Goal: Task Accomplishment & Management: Use online tool/utility

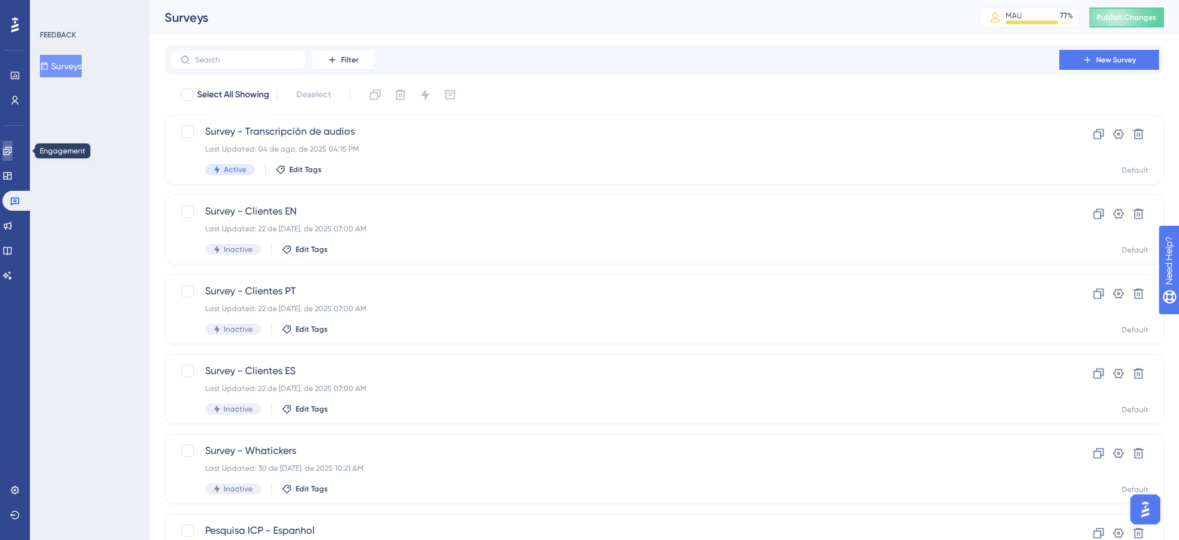
click at [11, 152] on icon at bounding box center [7, 150] width 8 height 8
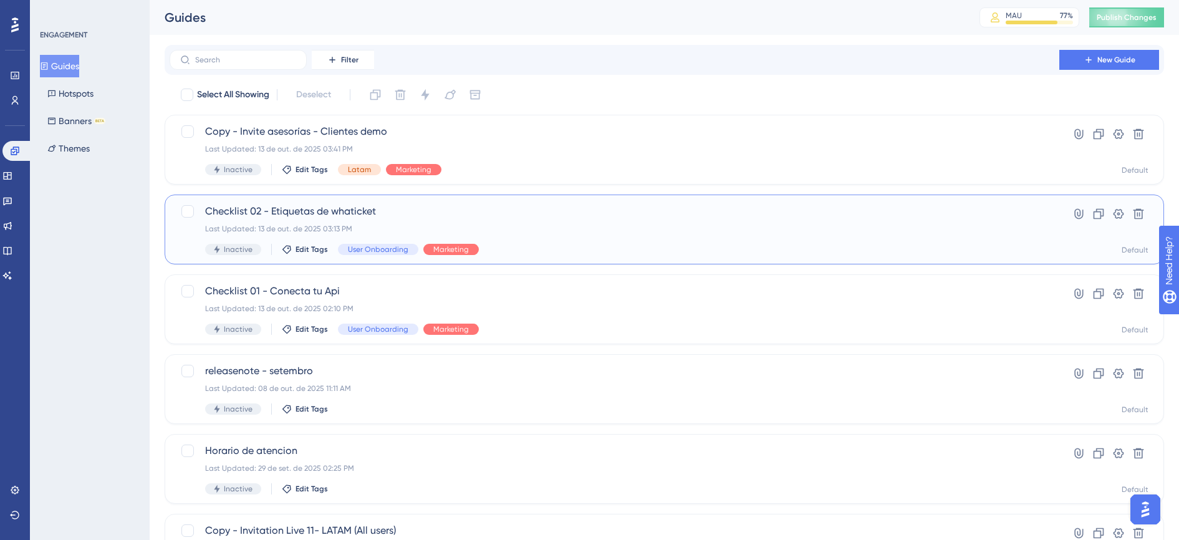
click at [550, 219] on div "Checklist 02 - Etiquetas de whaticket Last Updated: 13 de out. de 2025 03:13 PM…" at bounding box center [614, 229] width 818 height 51
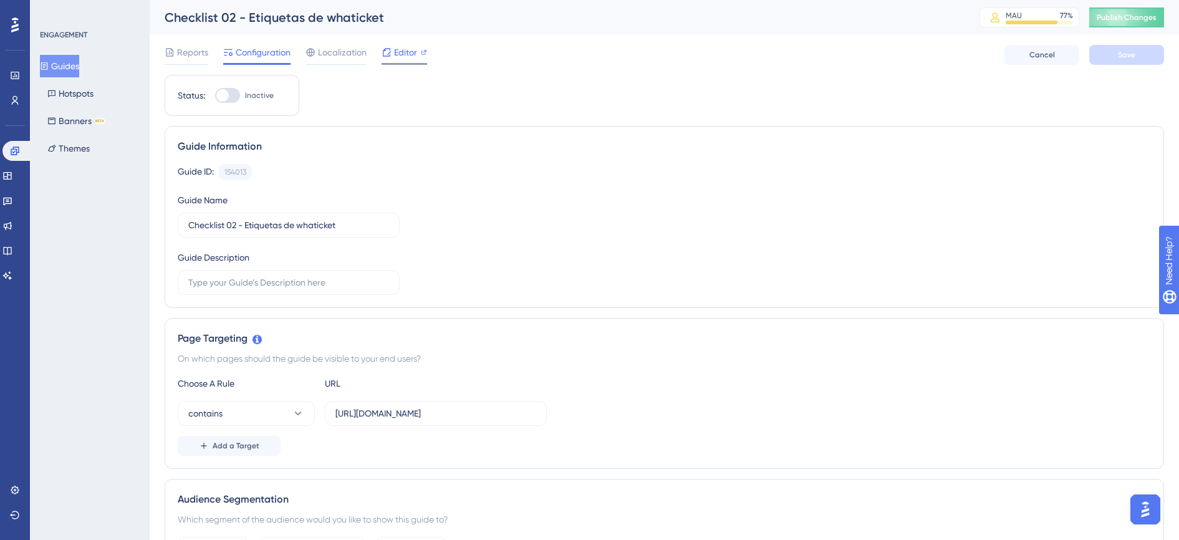
click at [398, 50] on span "Editor" at bounding box center [405, 52] width 23 height 15
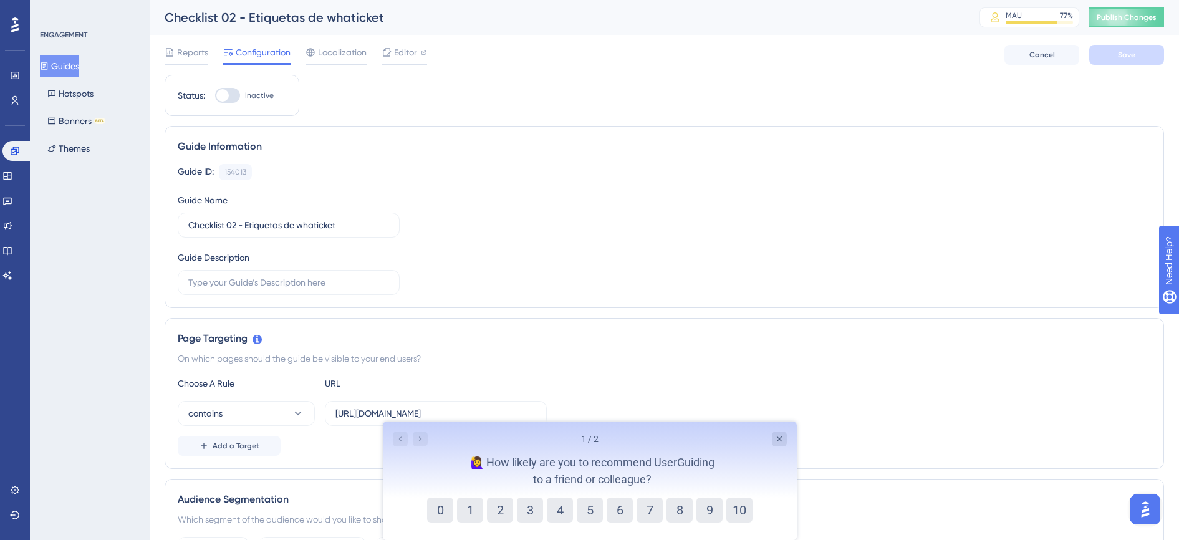
click at [228, 97] on div at bounding box center [222, 95] width 12 height 12
click at [215, 96] on input "Inactive" at bounding box center [214, 95] width 1 height 1
checkbox input "true"
click at [1129, 52] on span "Save" at bounding box center [1125, 55] width 17 height 10
click at [1142, 14] on span "Publish Changes" at bounding box center [1126, 17] width 60 height 10
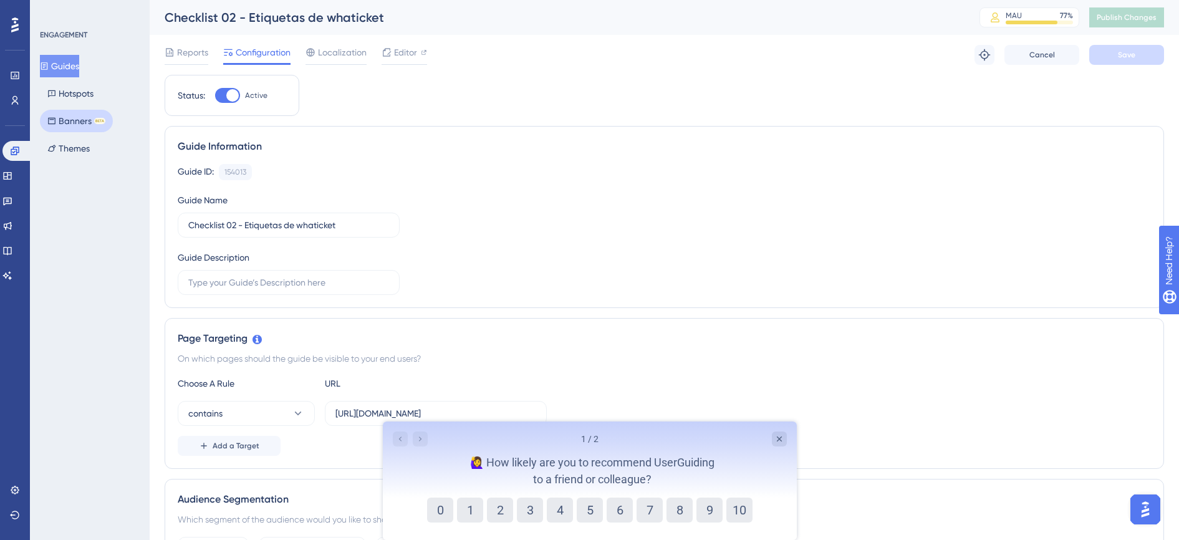
click at [59, 118] on button "Banners BETA" at bounding box center [76, 121] width 73 height 22
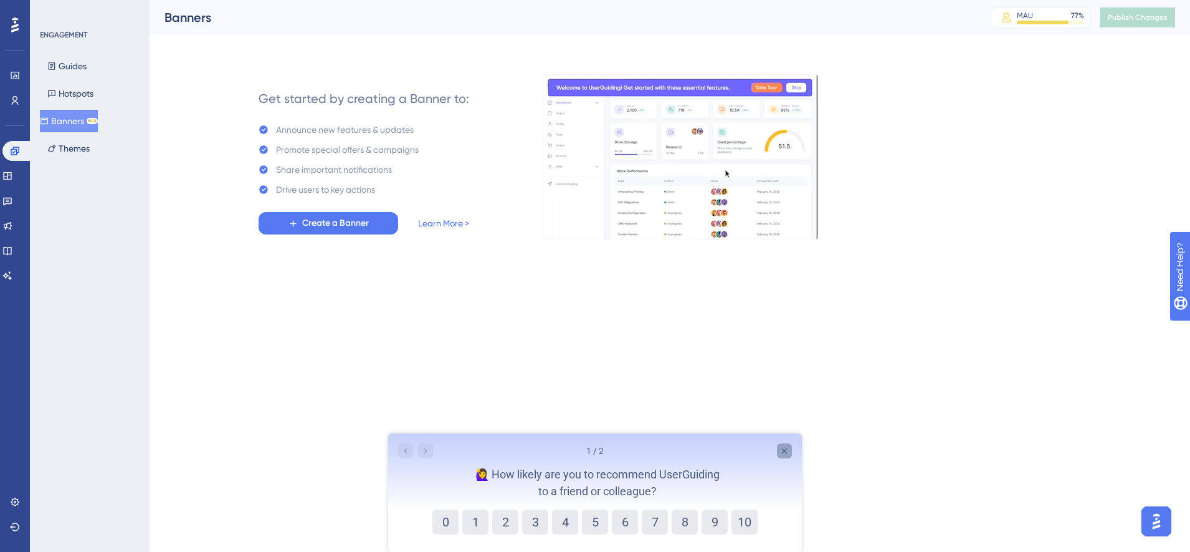
click at [791, 449] on div "Close survey" at bounding box center [784, 450] width 15 height 15
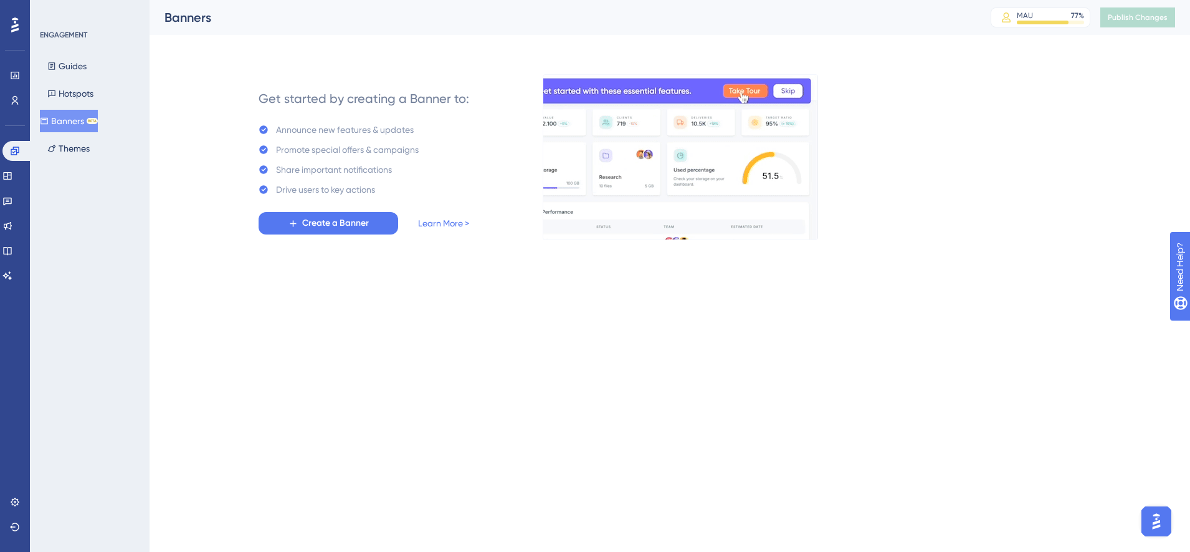
click at [338, 236] on div "Get started by creating a Banner to: Announce new features & updates Promote sp…" at bounding box center [363, 157] width 309 height 165
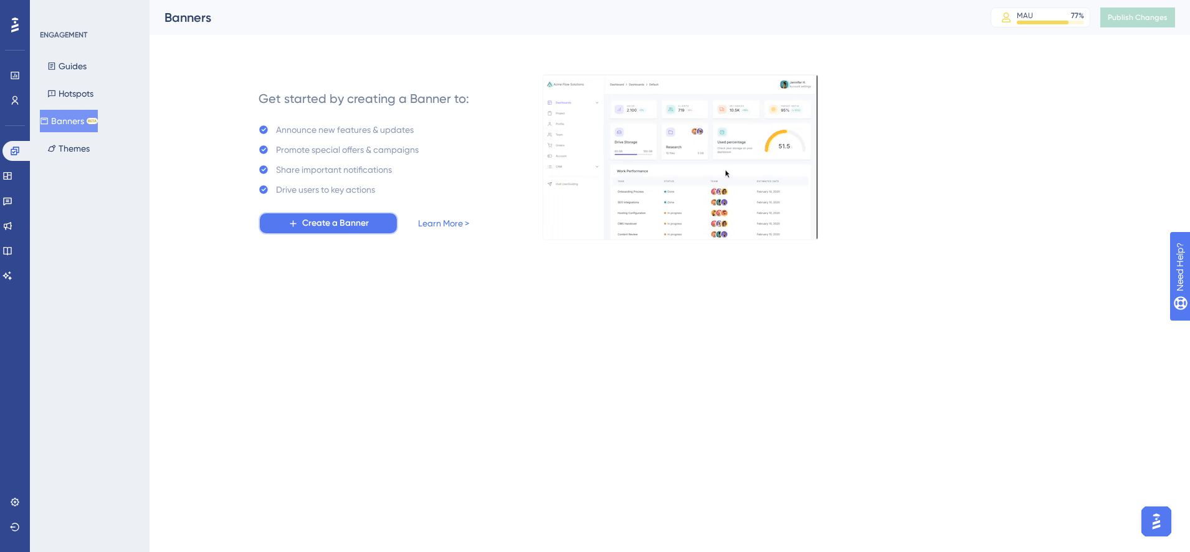
click at [342, 231] on button "Create a Banner" at bounding box center [329, 223] width 140 height 22
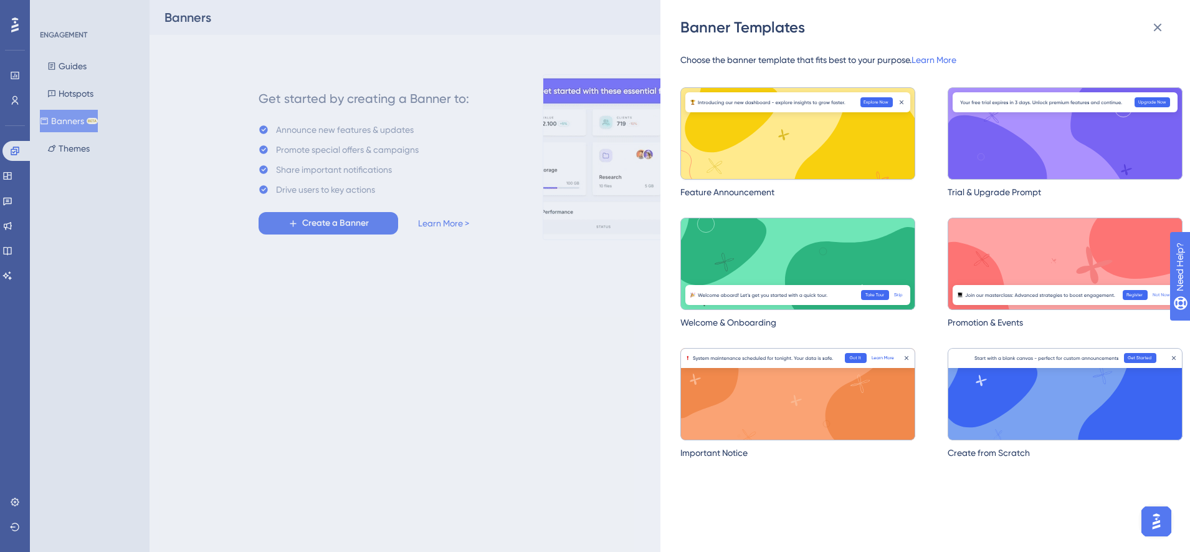
click at [766, 134] on img at bounding box center [798, 133] width 235 height 92
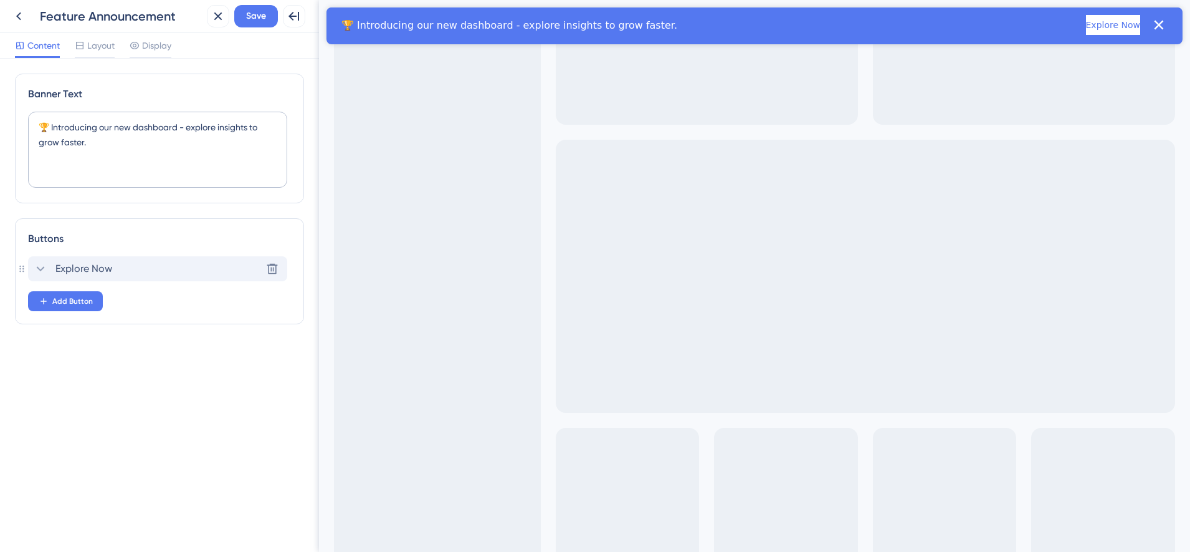
click at [82, 270] on span "Explore Now" at bounding box center [83, 268] width 57 height 15
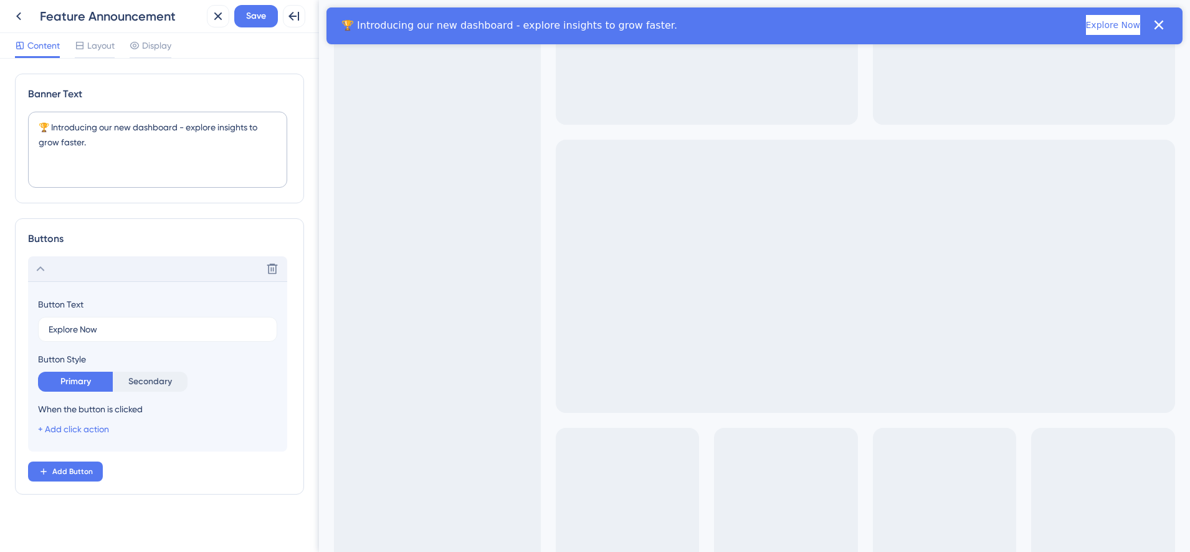
scroll to position [7, 0]
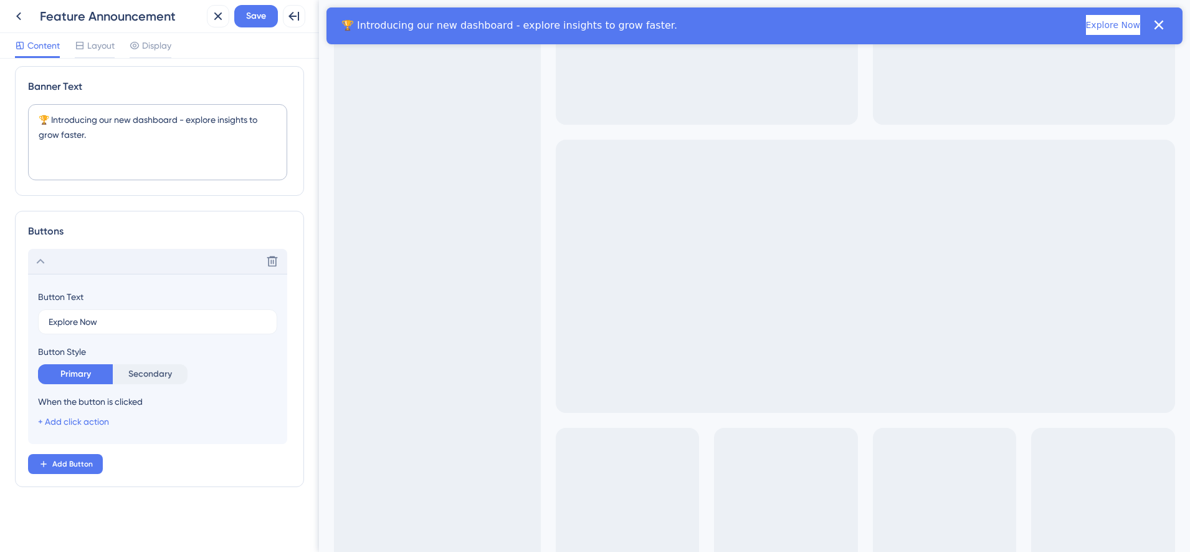
click at [84, 259] on div "Delete" at bounding box center [157, 261] width 259 height 25
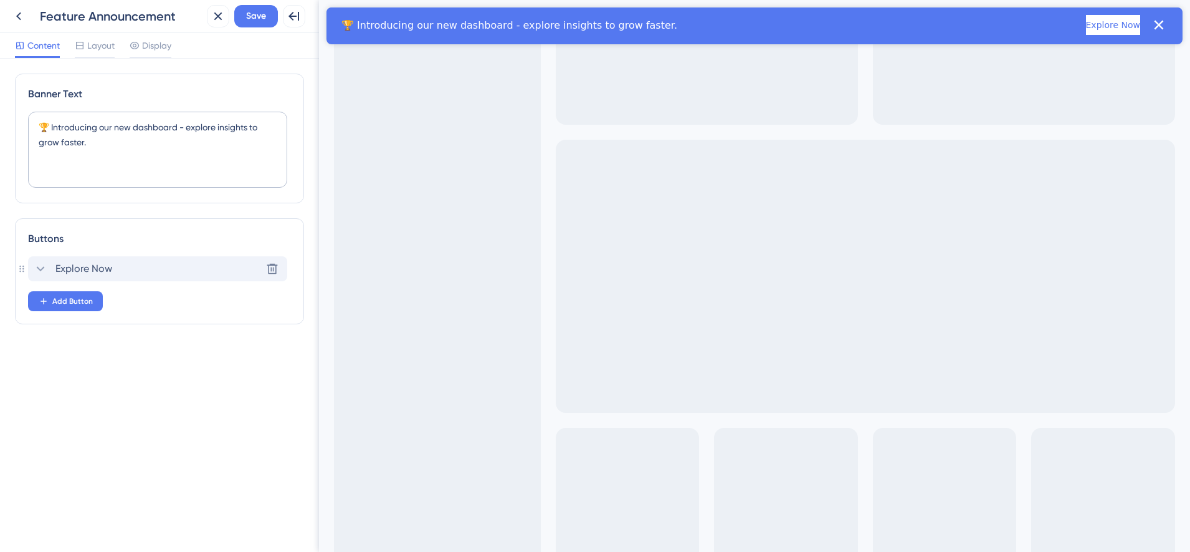
scroll to position [0, 0]
click at [85, 44] on icon at bounding box center [80, 46] width 10 height 10
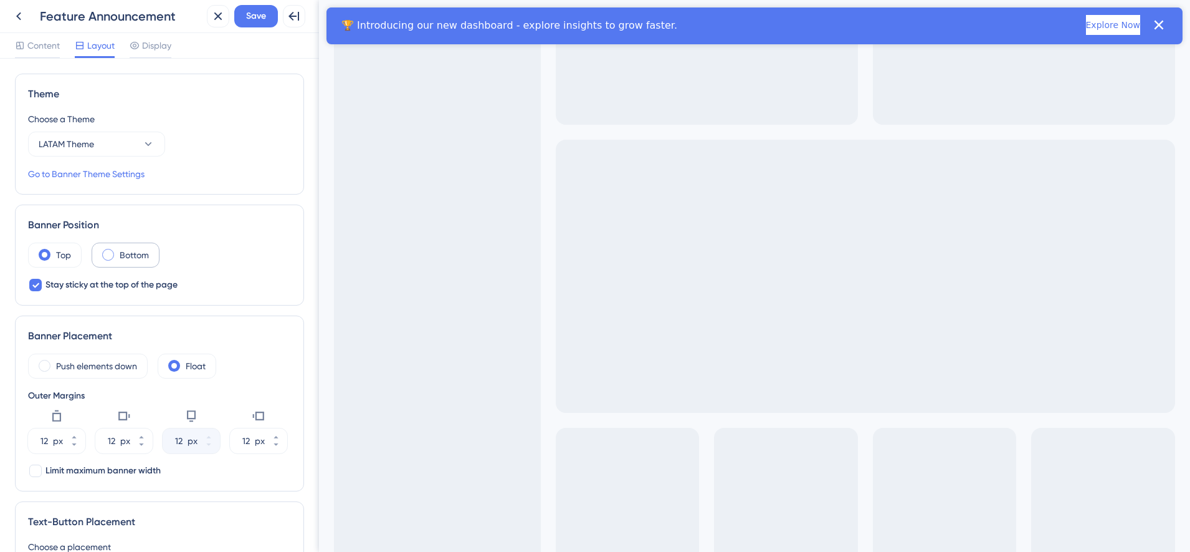
click at [127, 259] on label "Bottom" at bounding box center [134, 254] width 29 height 15
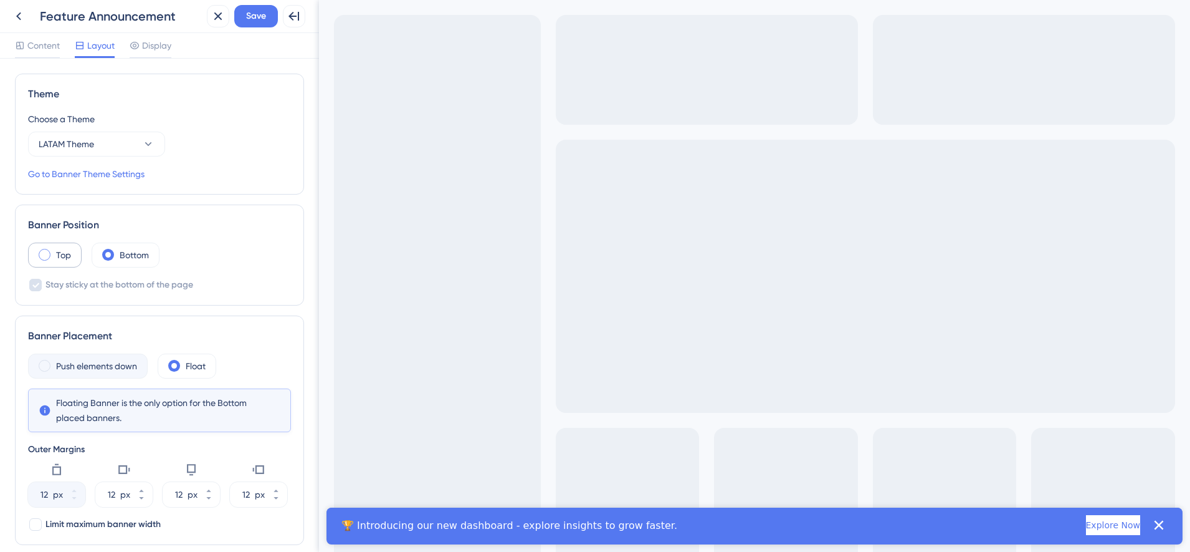
click at [37, 246] on div "Top" at bounding box center [55, 254] width 54 height 25
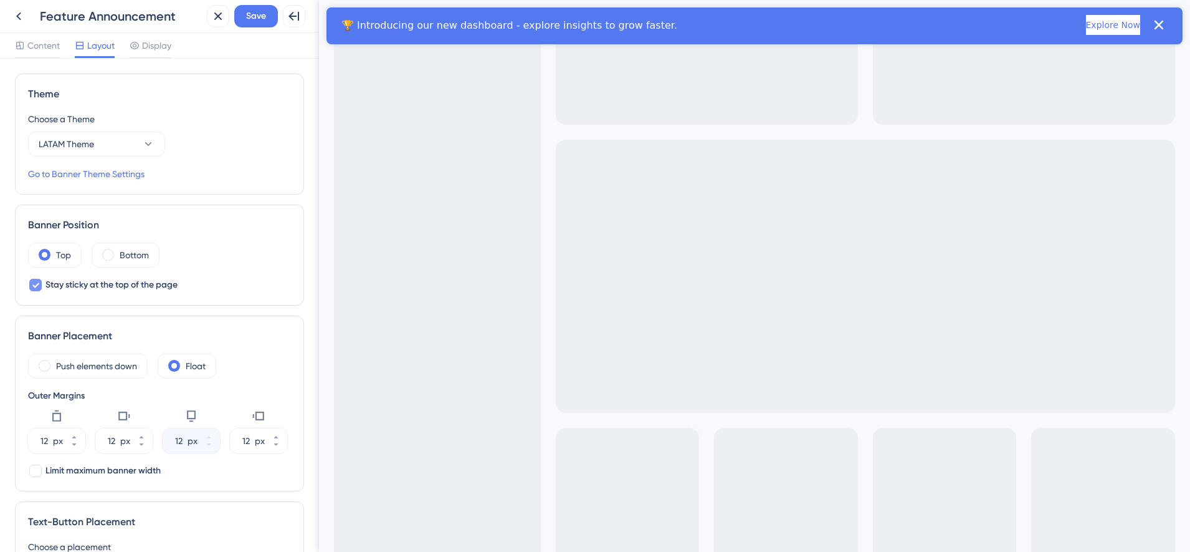
click at [84, 288] on span "Stay sticky at the top of the page" at bounding box center [111, 284] width 132 height 15
checkbox input "true"
click at [164, 46] on span "Display" at bounding box center [156, 45] width 29 height 15
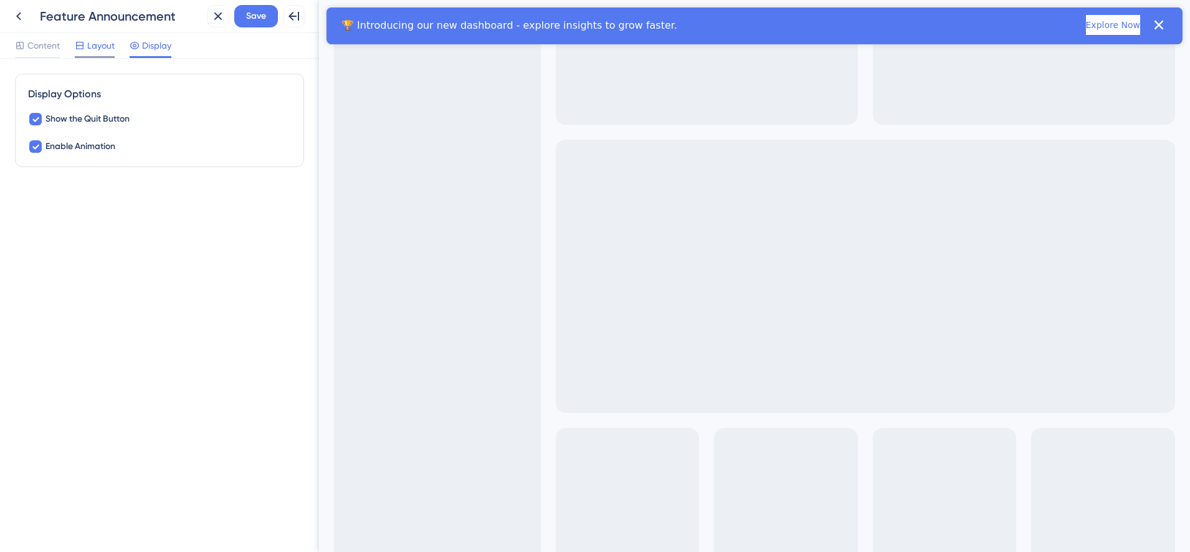
click at [90, 39] on span "Layout" at bounding box center [100, 45] width 27 height 15
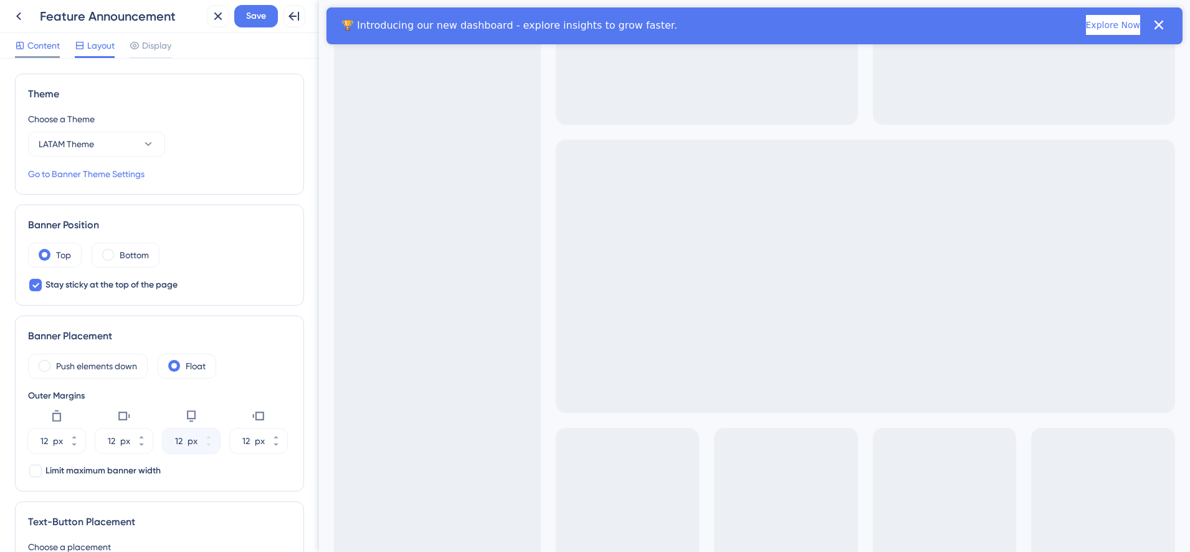
click at [55, 45] on span "Content" at bounding box center [43, 45] width 32 height 15
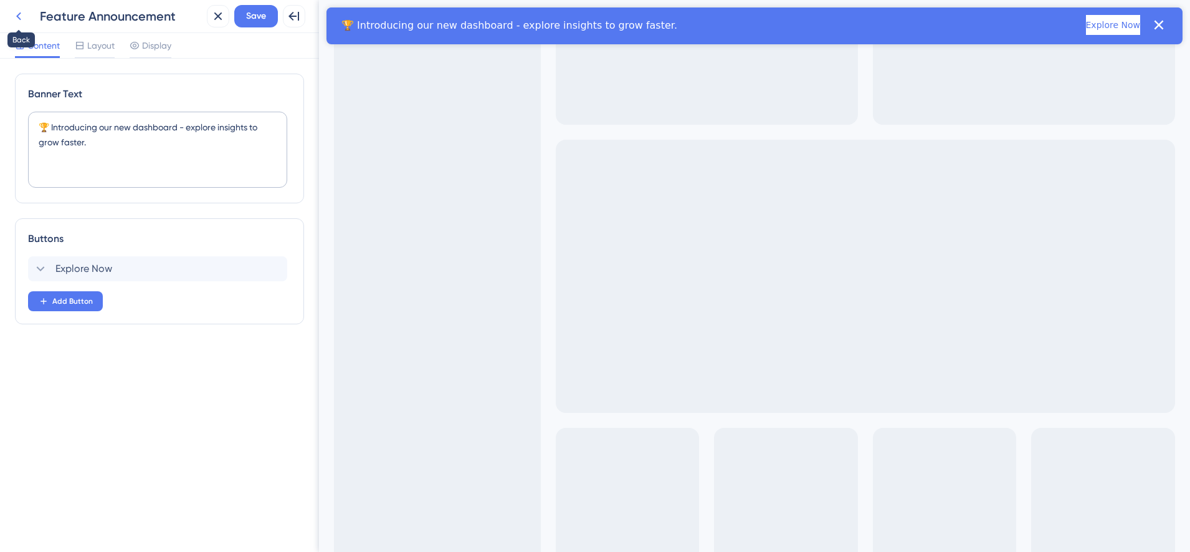
click at [26, 21] on button at bounding box center [18, 16] width 22 height 22
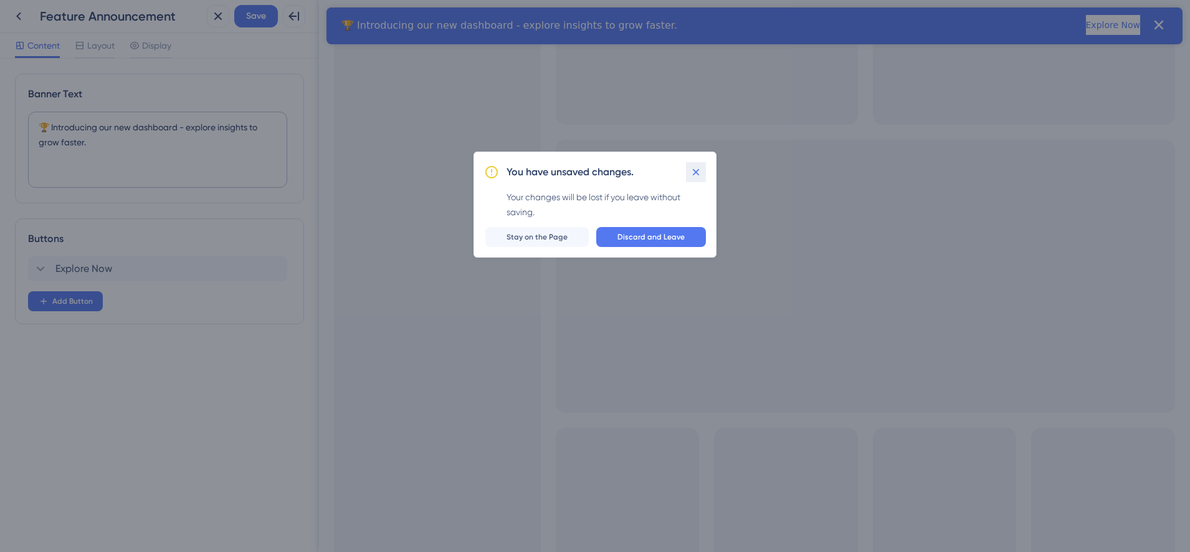
click at [702, 170] on icon at bounding box center [696, 172] width 12 height 12
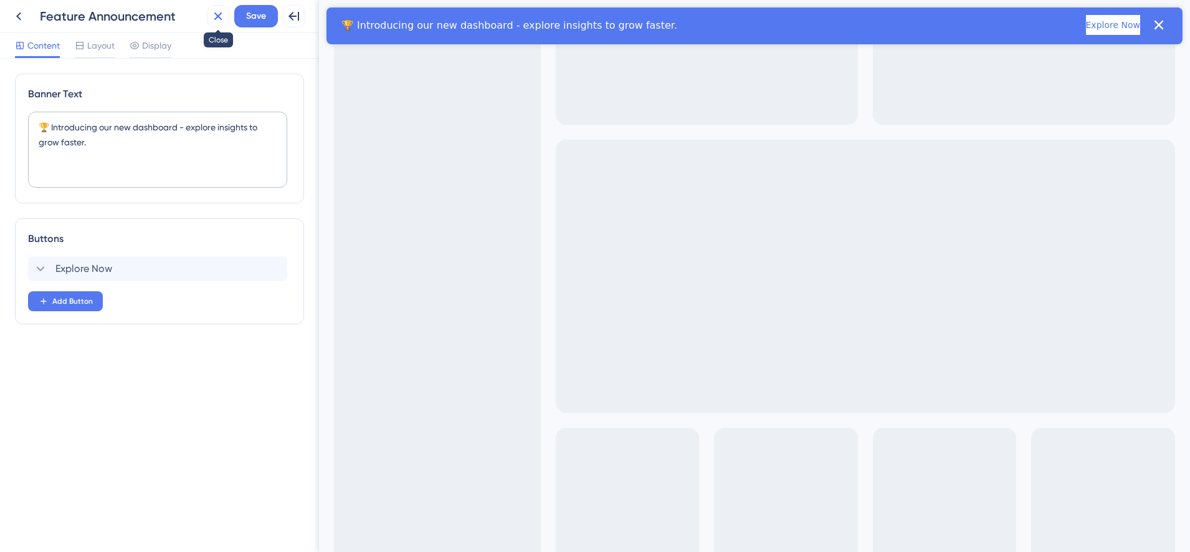
click at [213, 21] on icon at bounding box center [218, 16] width 15 height 15
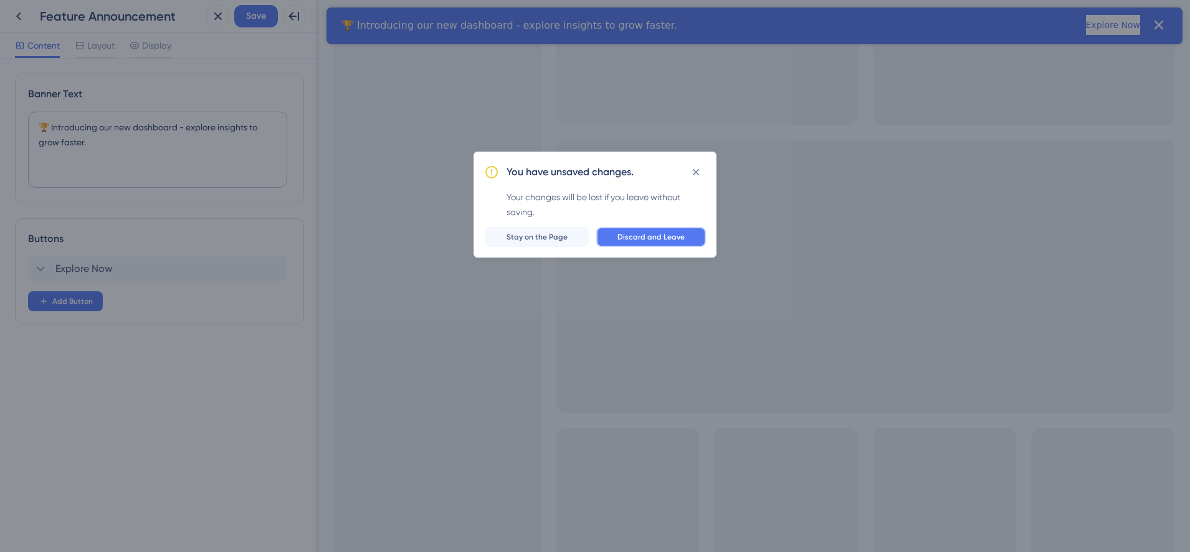
click at [664, 238] on span "Discard and Leave" at bounding box center [651, 237] width 67 height 10
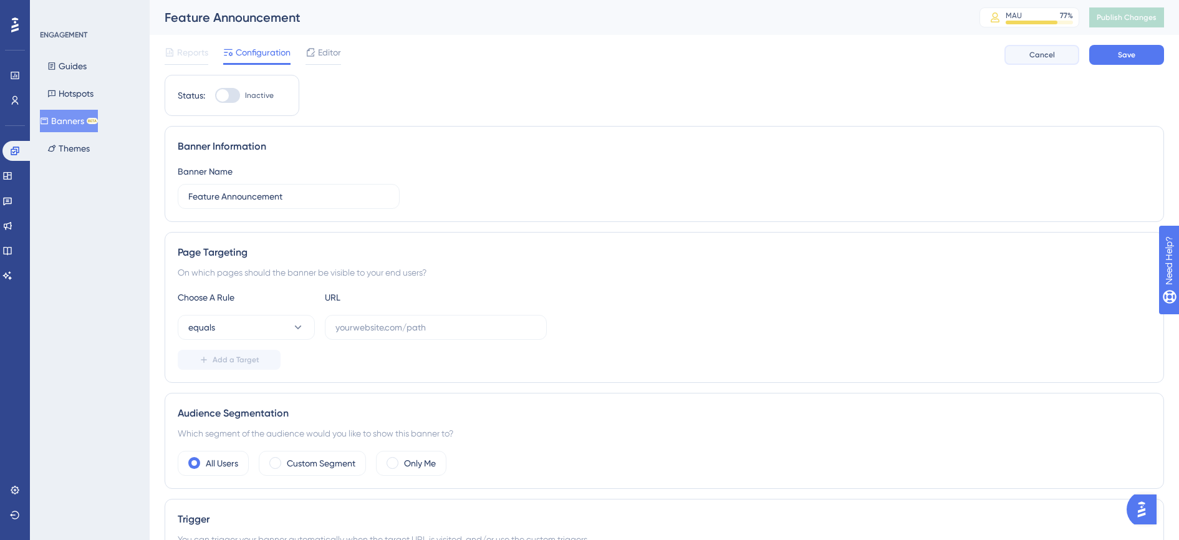
click at [1025, 55] on button "Cancel" at bounding box center [1041, 55] width 75 height 20
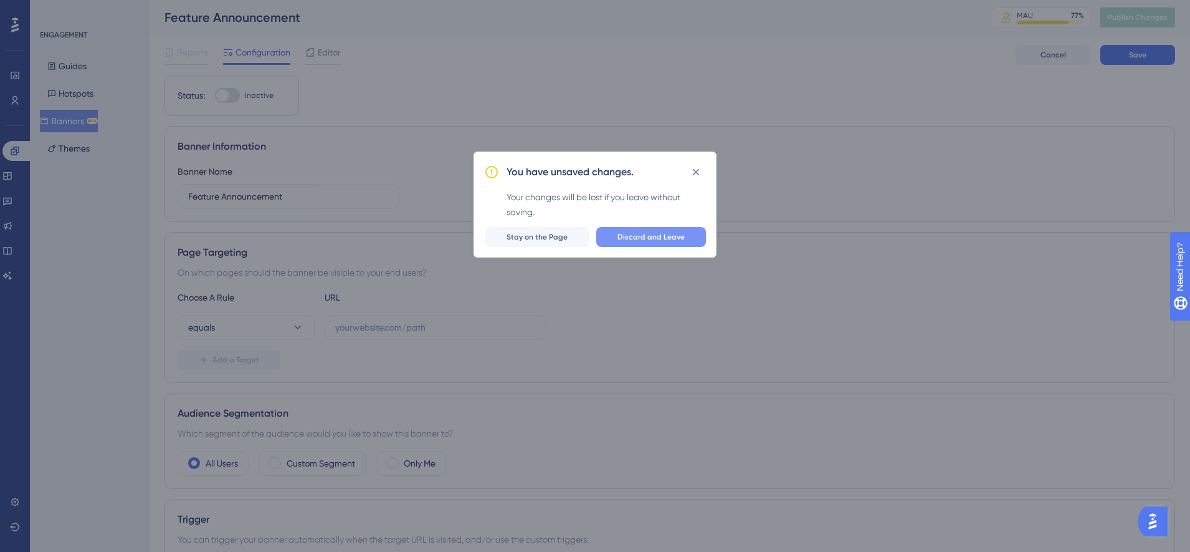
click at [652, 235] on span "Discard and Leave" at bounding box center [651, 237] width 67 height 10
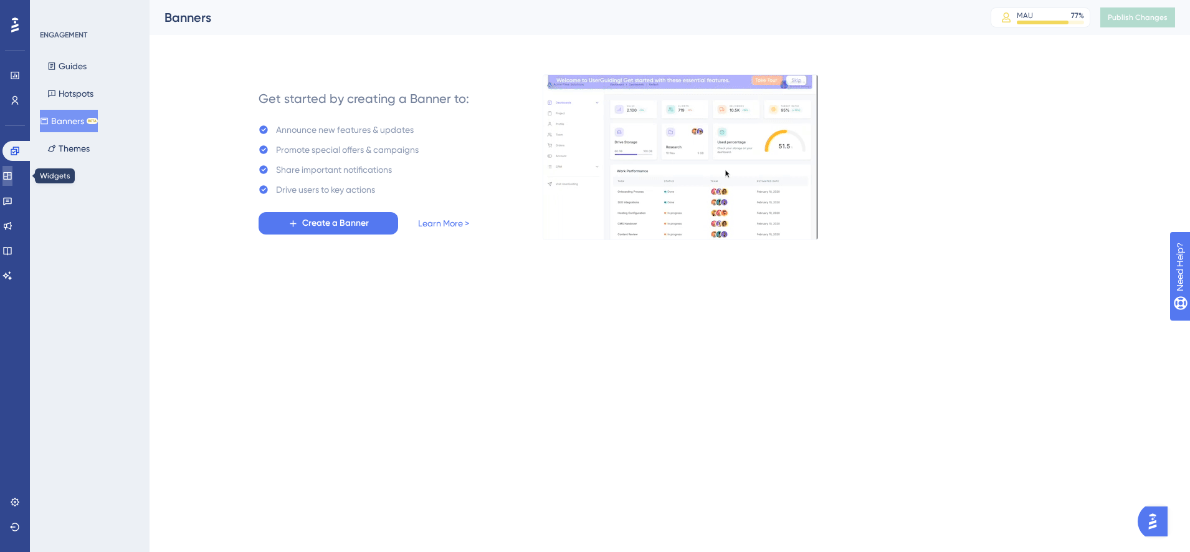
click at [12, 181] on link at bounding box center [7, 176] width 10 height 20
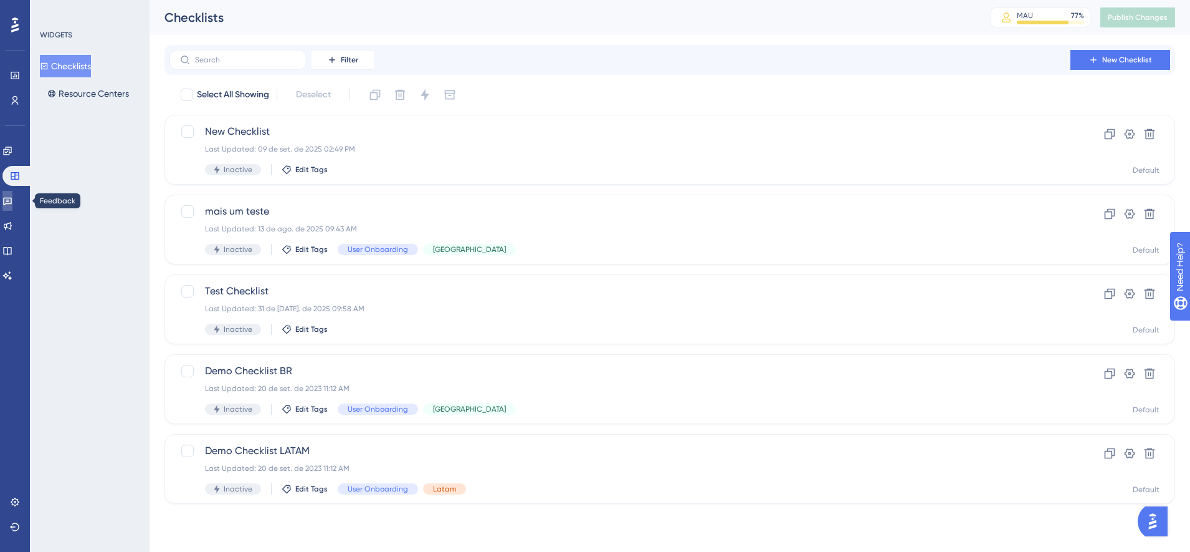
click at [12, 206] on link at bounding box center [7, 201] width 10 height 20
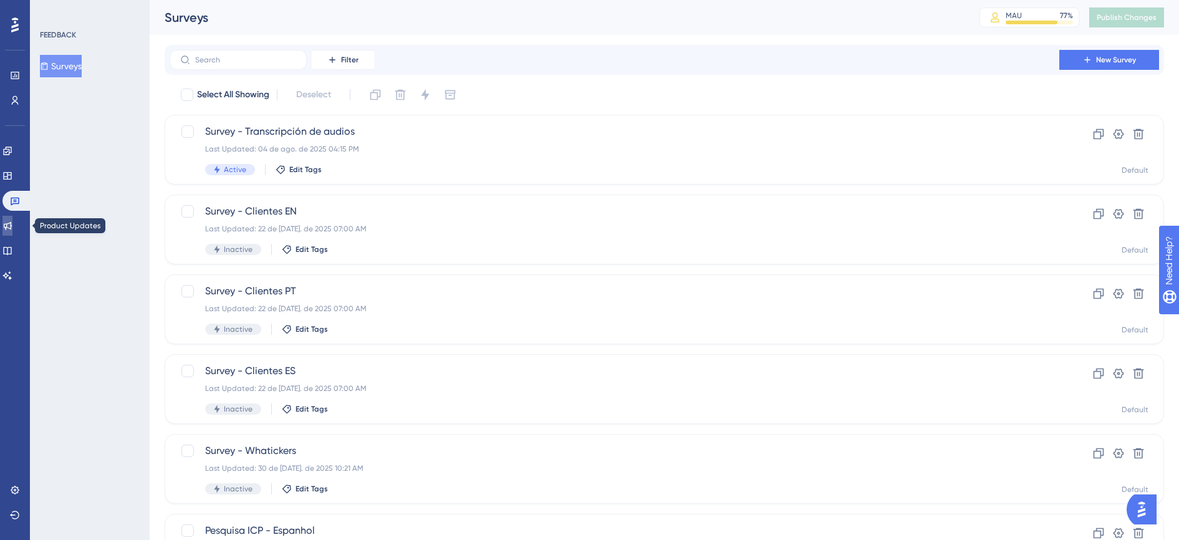
click at [12, 222] on icon at bounding box center [7, 226] width 10 height 10
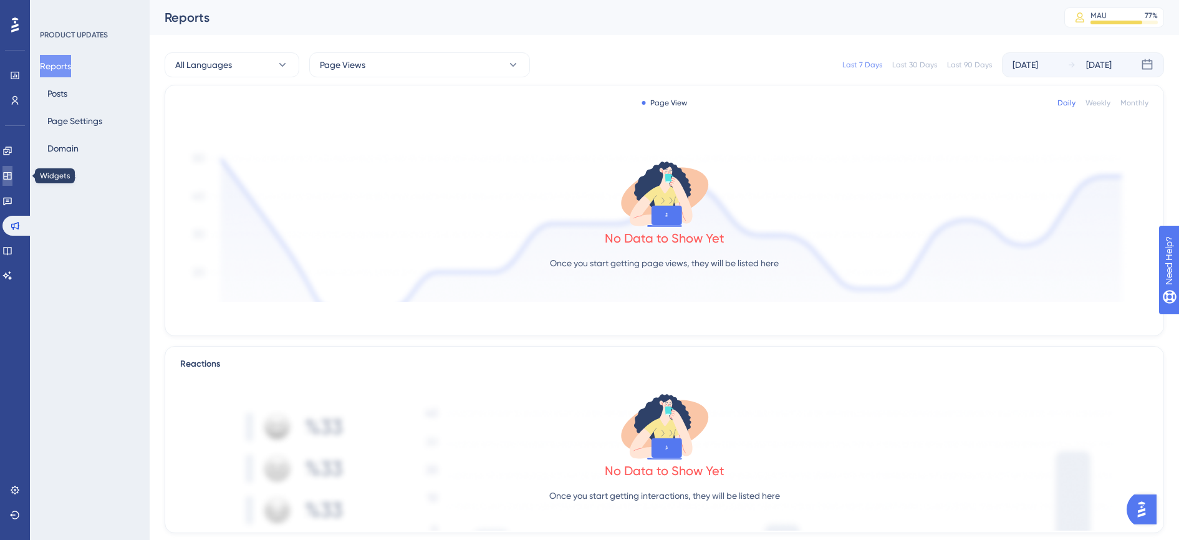
click at [12, 171] on icon at bounding box center [7, 176] width 10 height 10
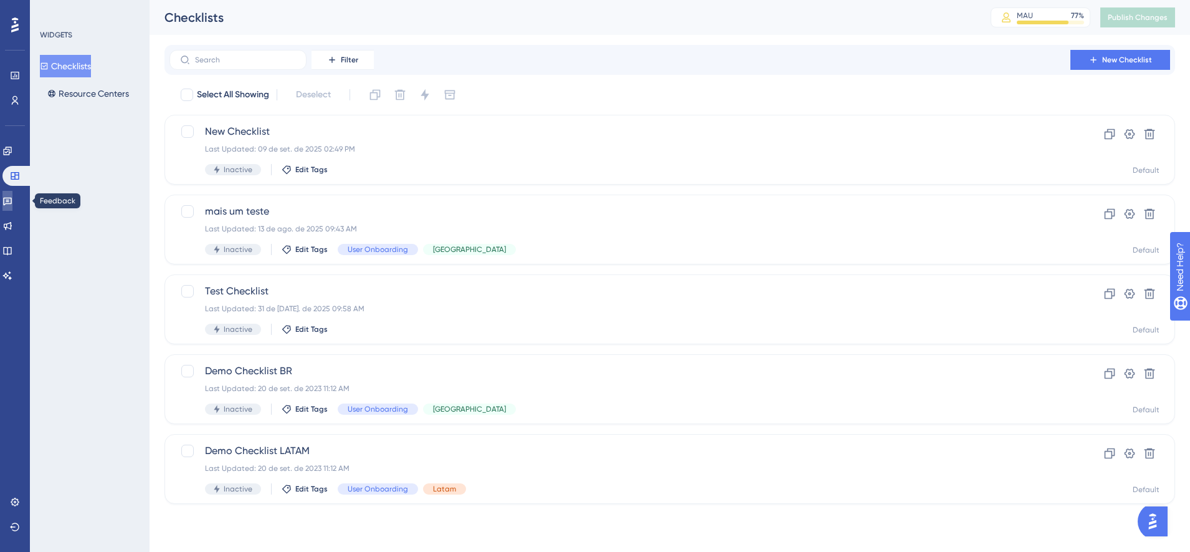
click at [12, 199] on link at bounding box center [7, 201] width 10 height 20
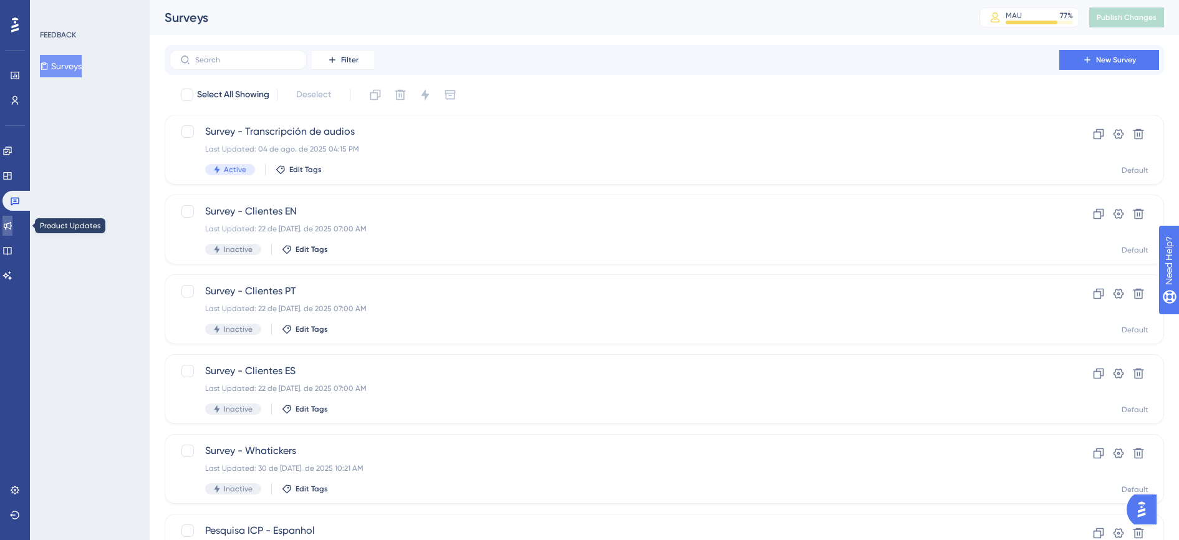
click at [12, 220] on link at bounding box center [7, 226] width 10 height 20
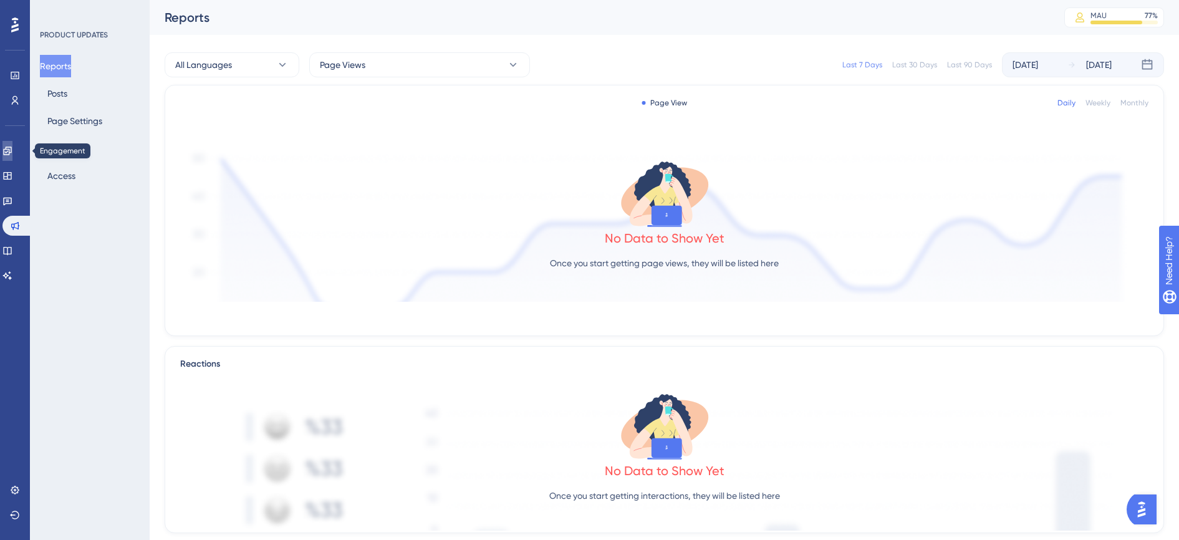
click at [10, 146] on icon at bounding box center [7, 151] width 10 height 10
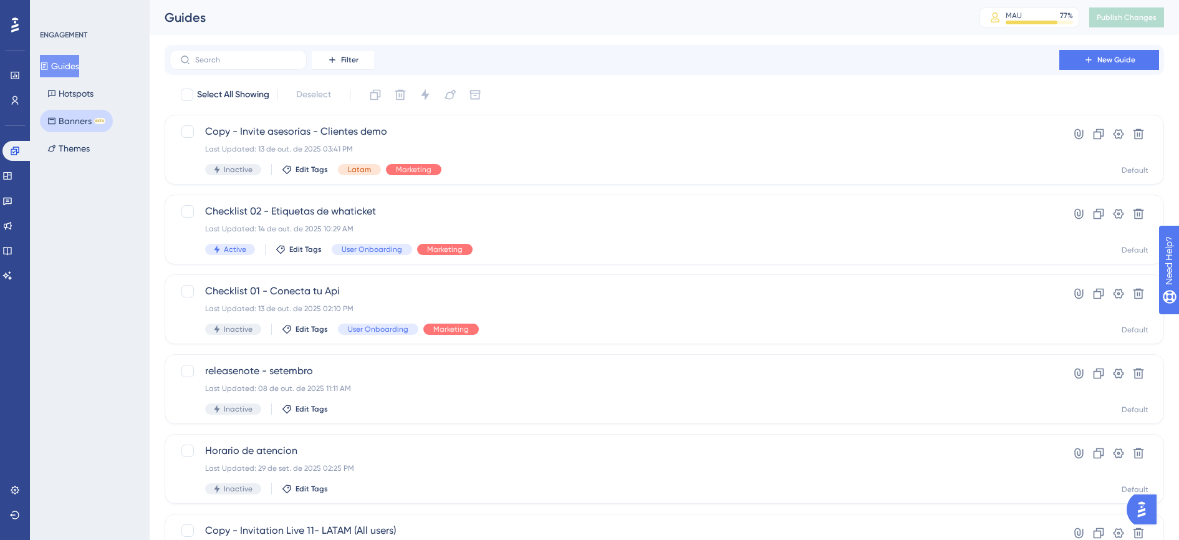
click at [74, 123] on button "Banners BETA" at bounding box center [76, 121] width 73 height 22
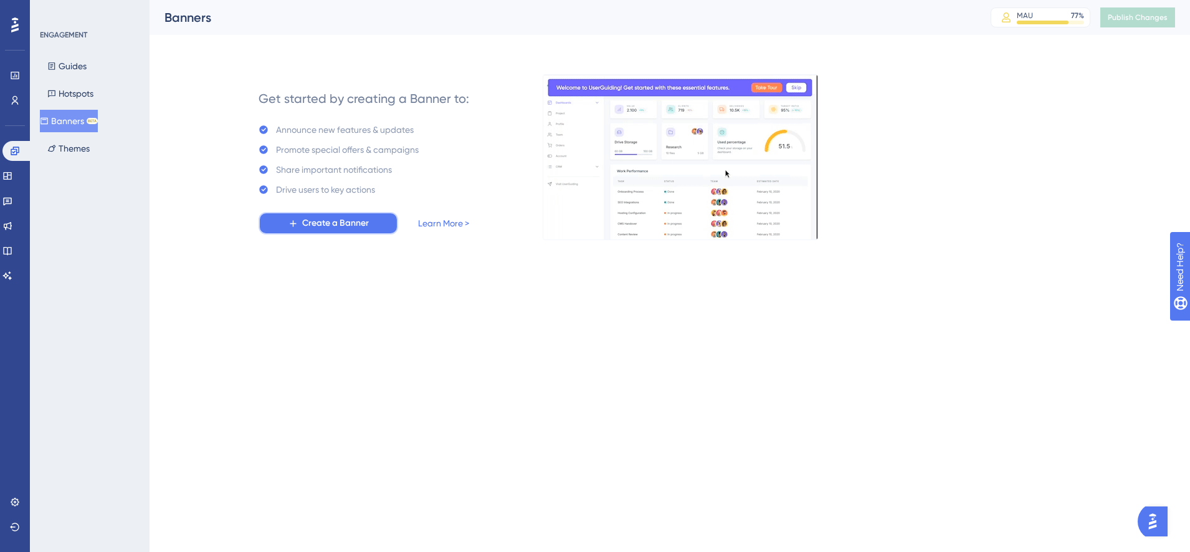
click at [310, 222] on span "Create a Banner" at bounding box center [335, 223] width 67 height 15
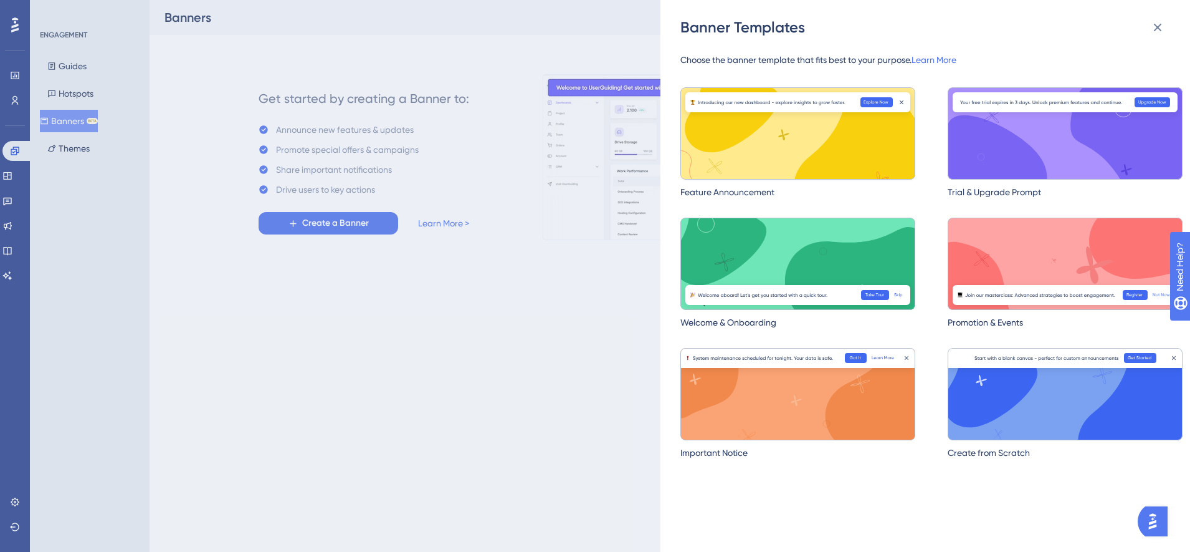
click at [818, 148] on img at bounding box center [798, 133] width 235 height 92
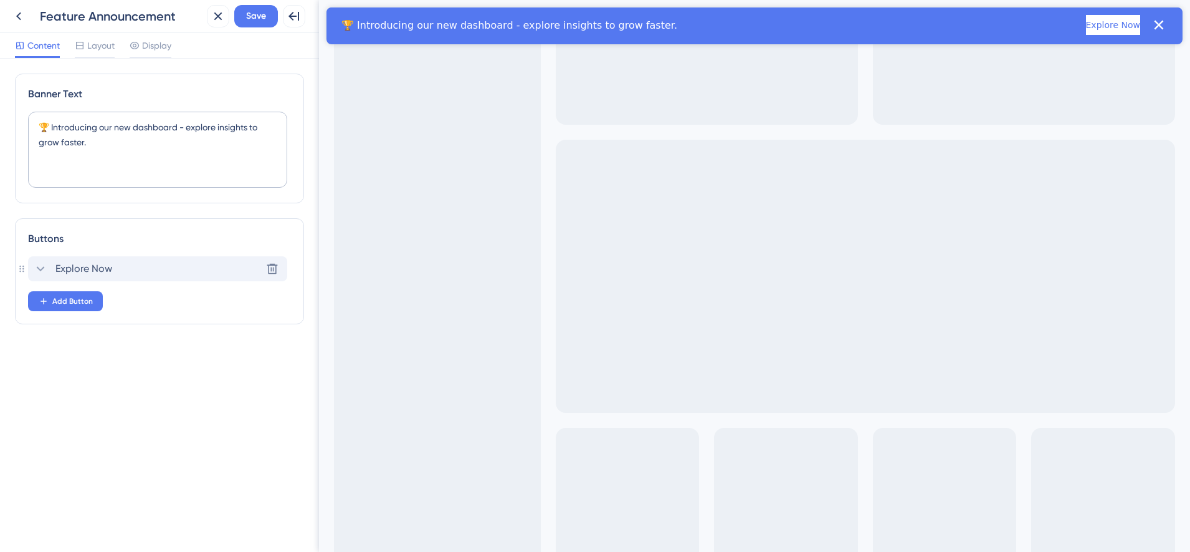
click at [106, 268] on span "Explore Now" at bounding box center [83, 268] width 57 height 15
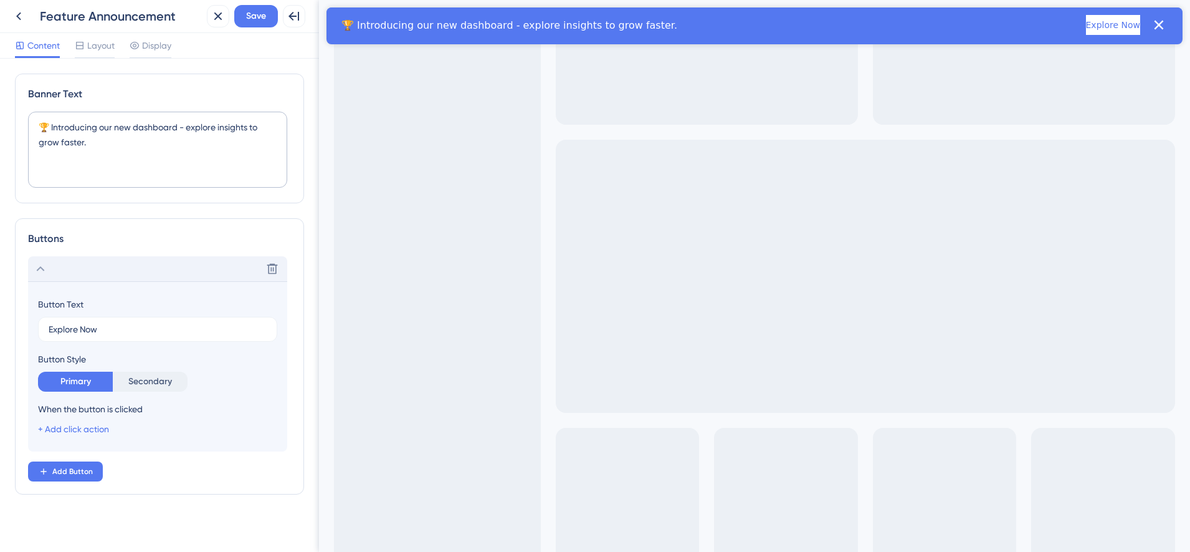
scroll to position [7, 0]
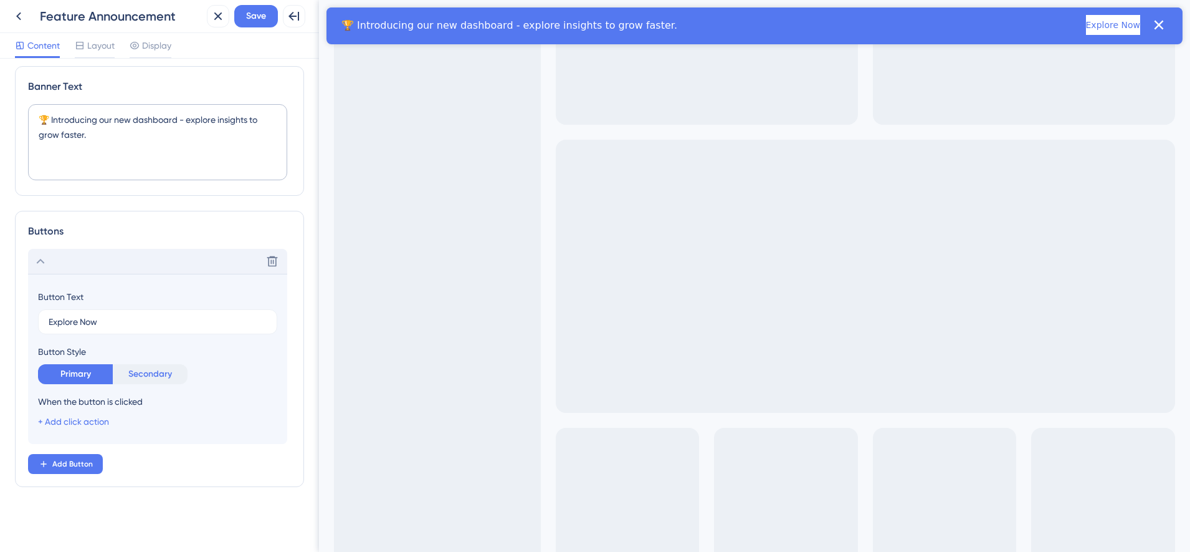
click at [158, 371] on button "Secondary" at bounding box center [150, 374] width 75 height 20
click at [77, 371] on button "Primary" at bounding box center [75, 374] width 75 height 20
click at [77, 423] on link "+ Add click action" at bounding box center [73, 421] width 71 height 10
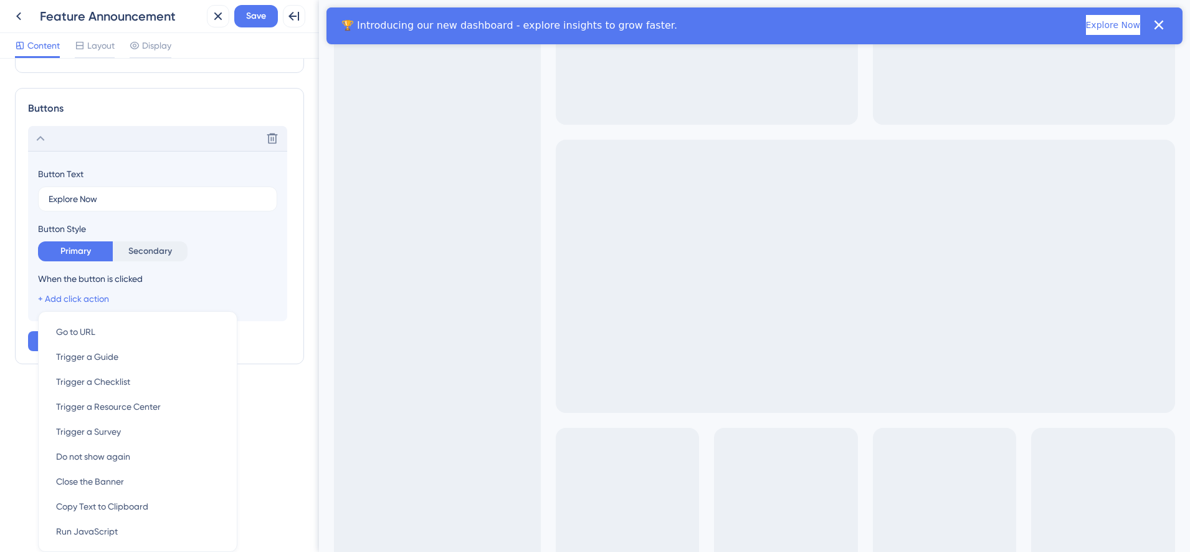
click at [253, 323] on div "Delete Button Text Explore Now Button Style Primary Secondary When the button i…" at bounding box center [159, 238] width 263 height 225
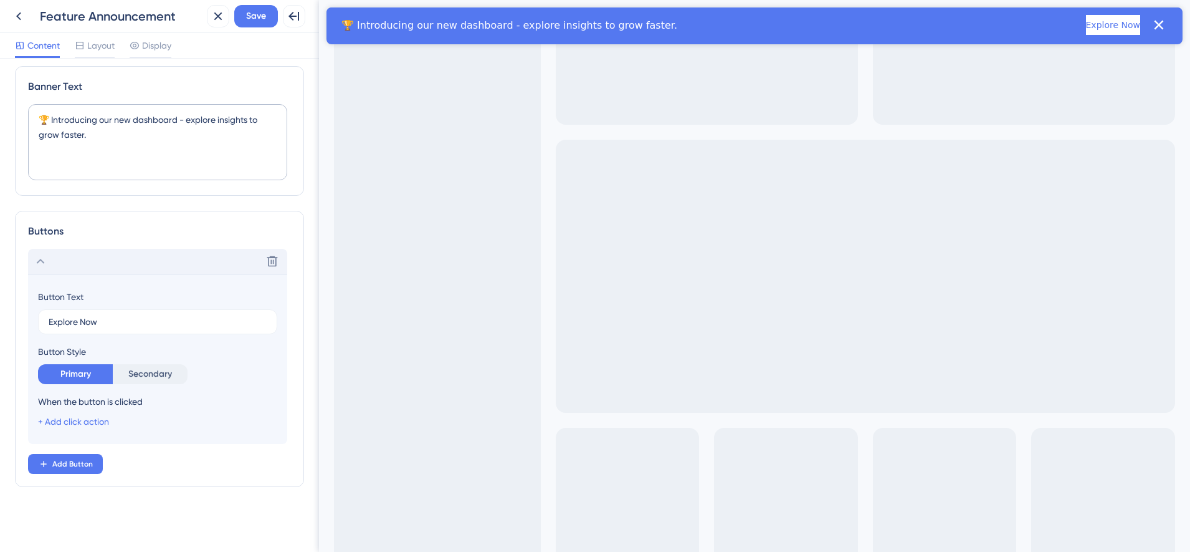
scroll to position [7, 0]
click at [167, 373] on button "Secondary" at bounding box center [150, 374] width 75 height 20
click at [90, 50] on span "Layout" at bounding box center [100, 45] width 27 height 15
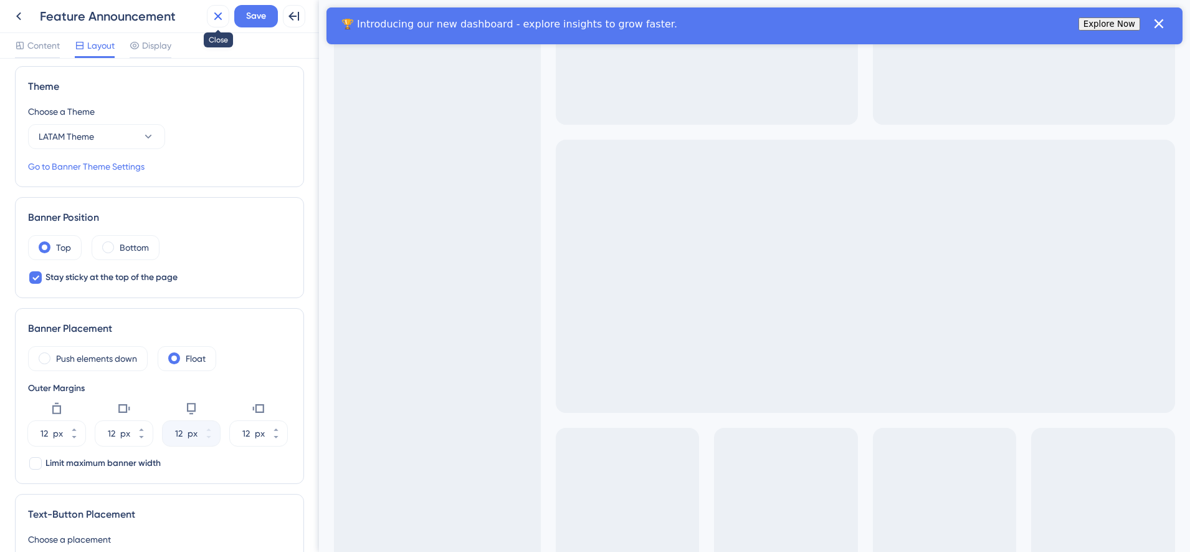
click at [216, 15] on icon at bounding box center [218, 16] width 8 height 8
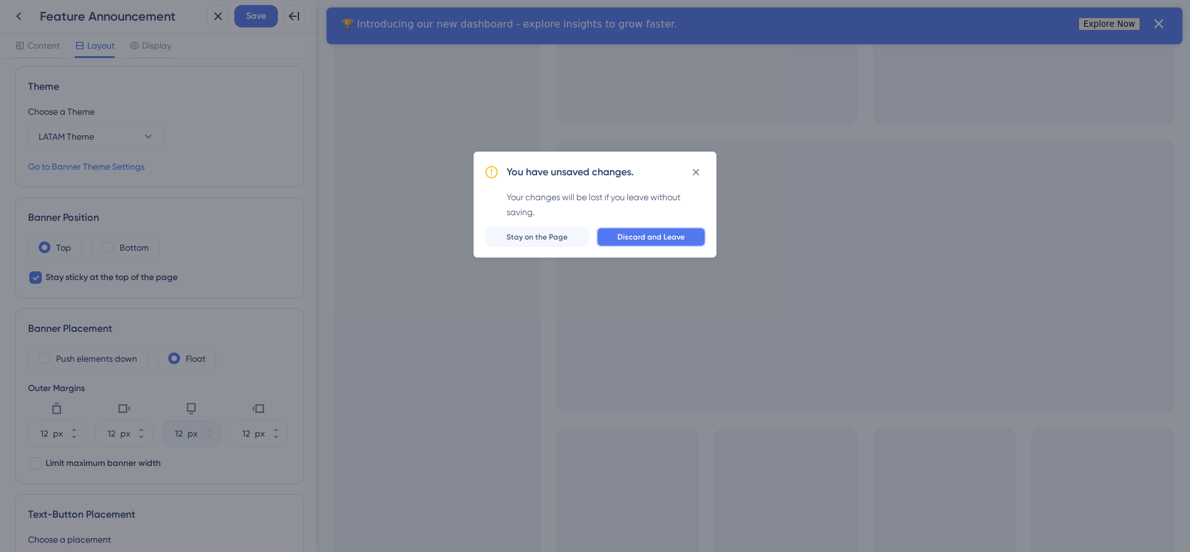
click at [670, 242] on button "Discard and Leave" at bounding box center [651, 237] width 110 height 20
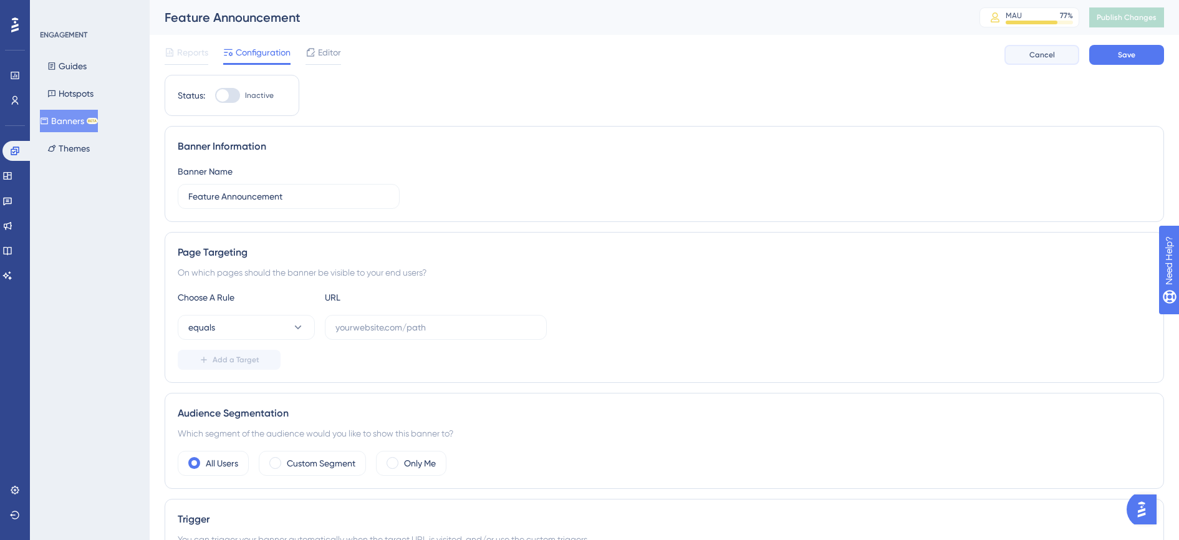
click at [1059, 54] on button "Cancel" at bounding box center [1041, 55] width 75 height 20
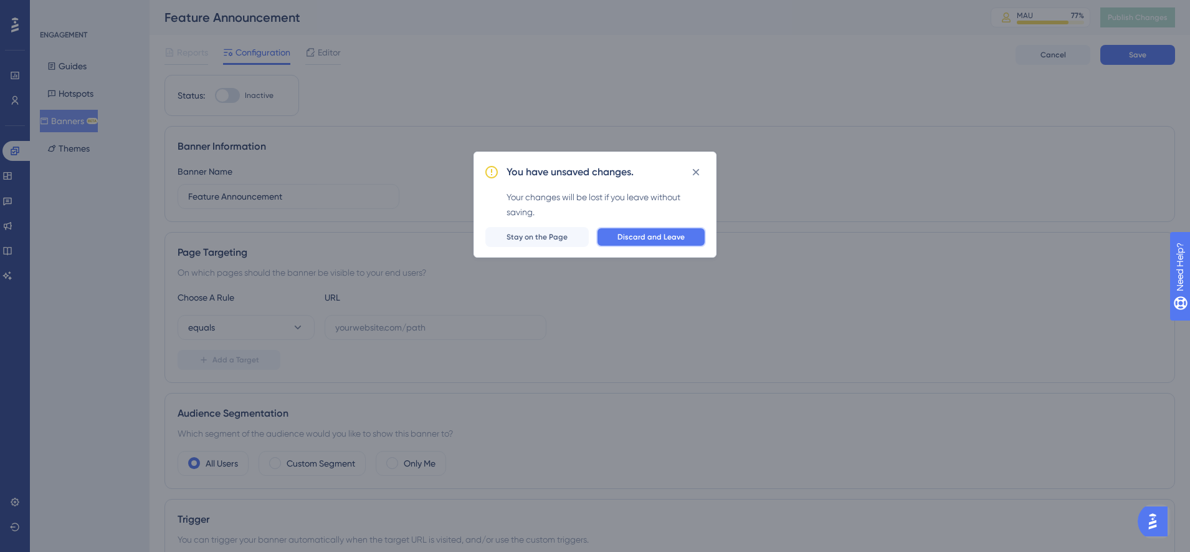
click at [664, 244] on button "Discard and Leave" at bounding box center [651, 237] width 110 height 20
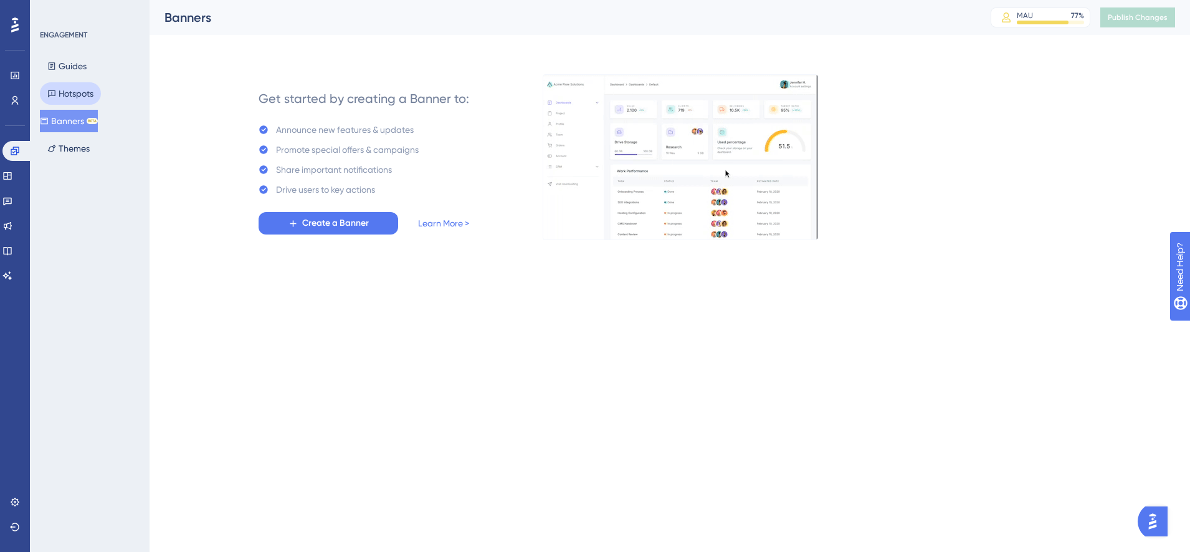
click at [75, 96] on button "Hotspots" at bounding box center [70, 93] width 61 height 22
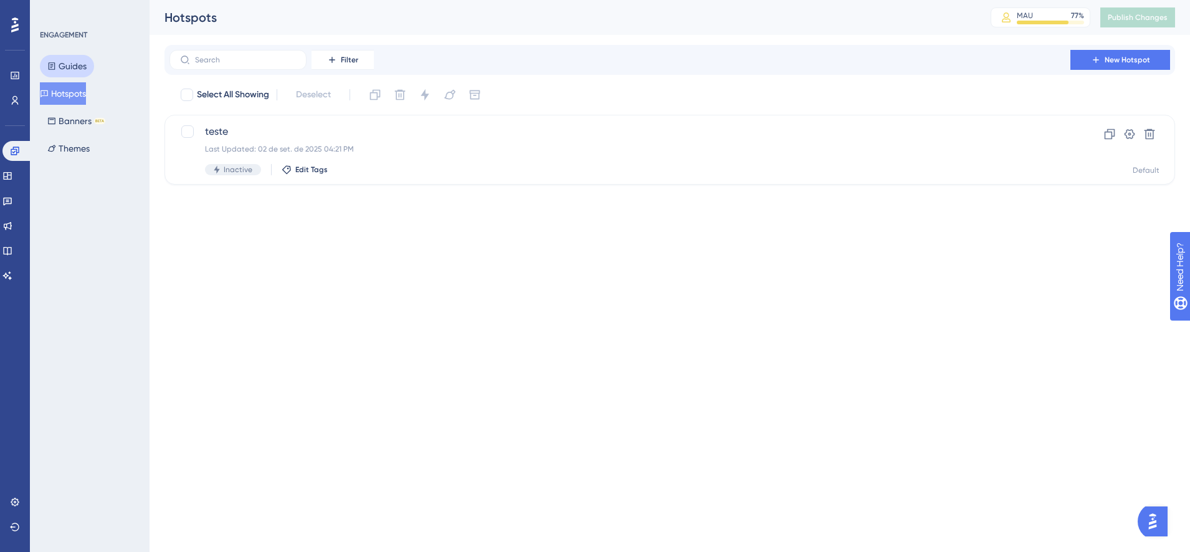
click at [75, 71] on button "Guides" at bounding box center [67, 66] width 54 height 22
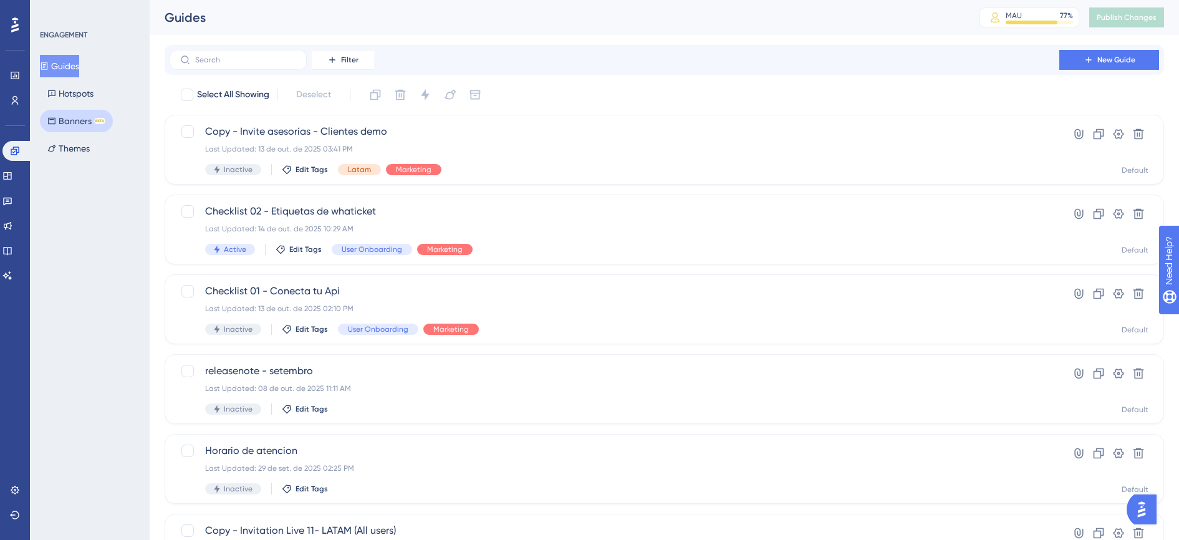
click at [73, 123] on button "Banners BETA" at bounding box center [76, 121] width 73 height 22
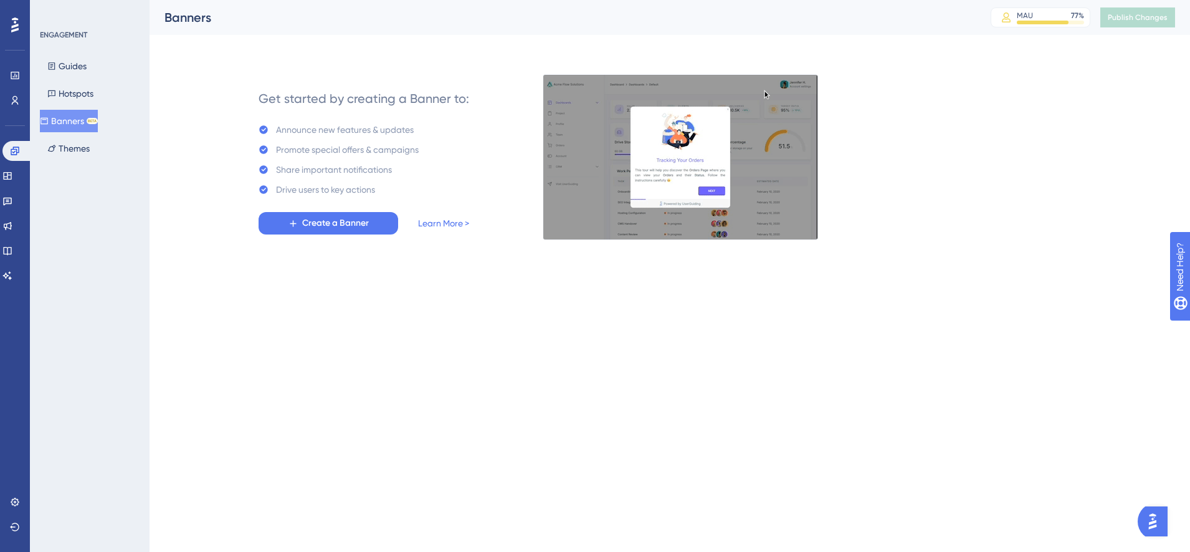
click at [655, 279] on html "Performance Users Engagement Widgets Feedback Product Updates Knowledge Base AI…" at bounding box center [595, 139] width 1190 height 279
